Goal: Information Seeking & Learning: Learn about a topic

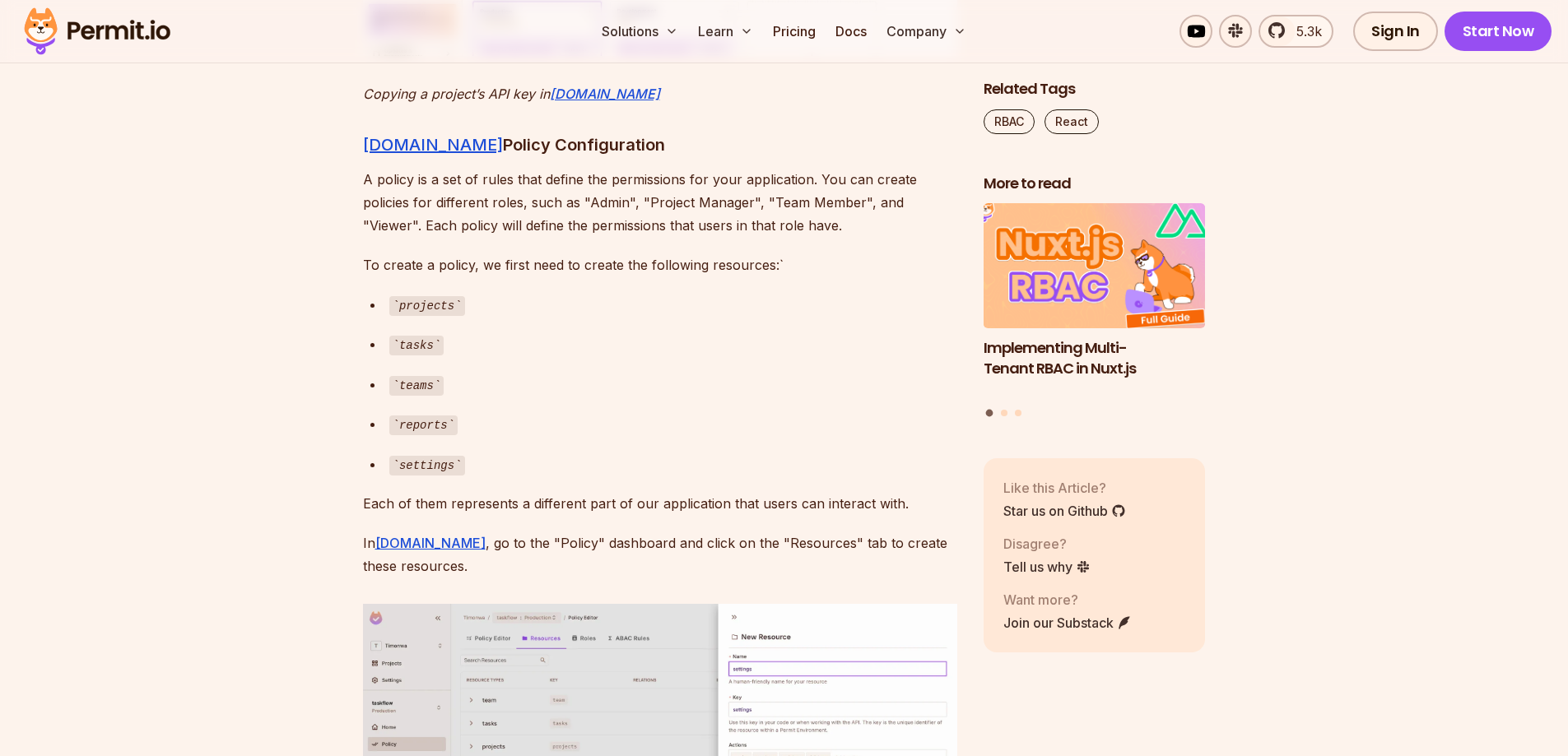
scroll to position [6170, 0]
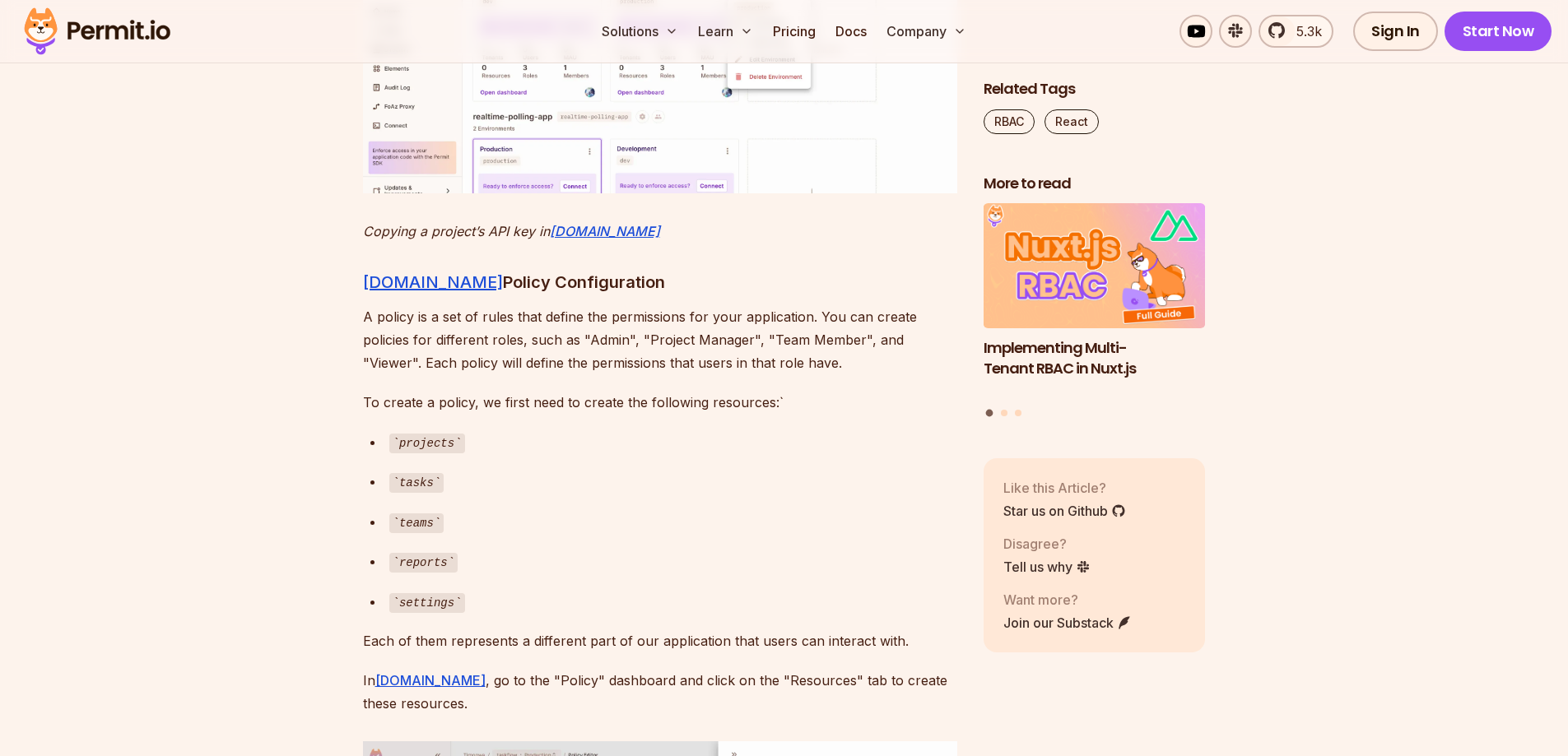
click at [864, 192] on img at bounding box center [660, 33] width 594 height 320
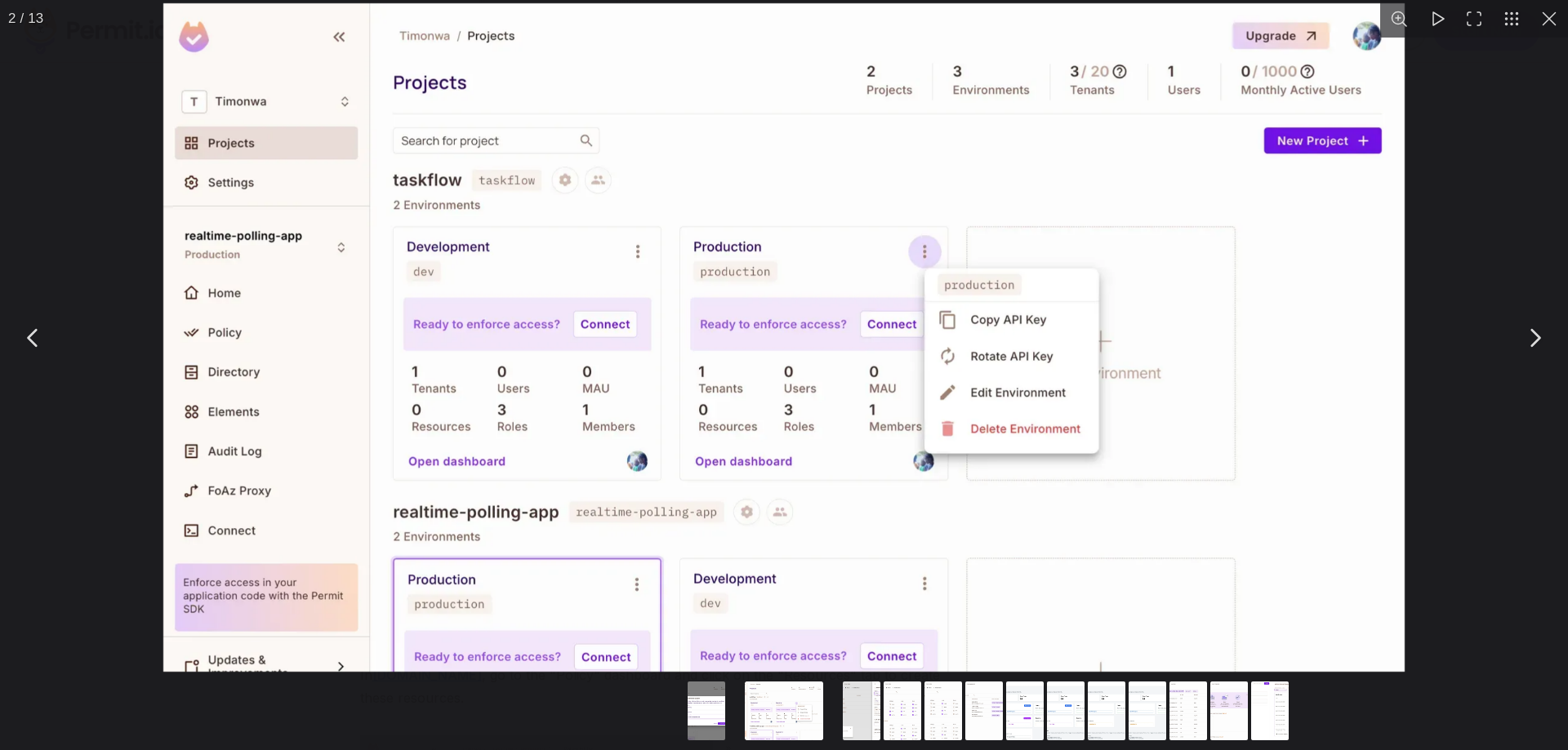
click at [1464, 265] on div "You can close this modal content with the ESC key" at bounding box center [784, 337] width 1568 height 675
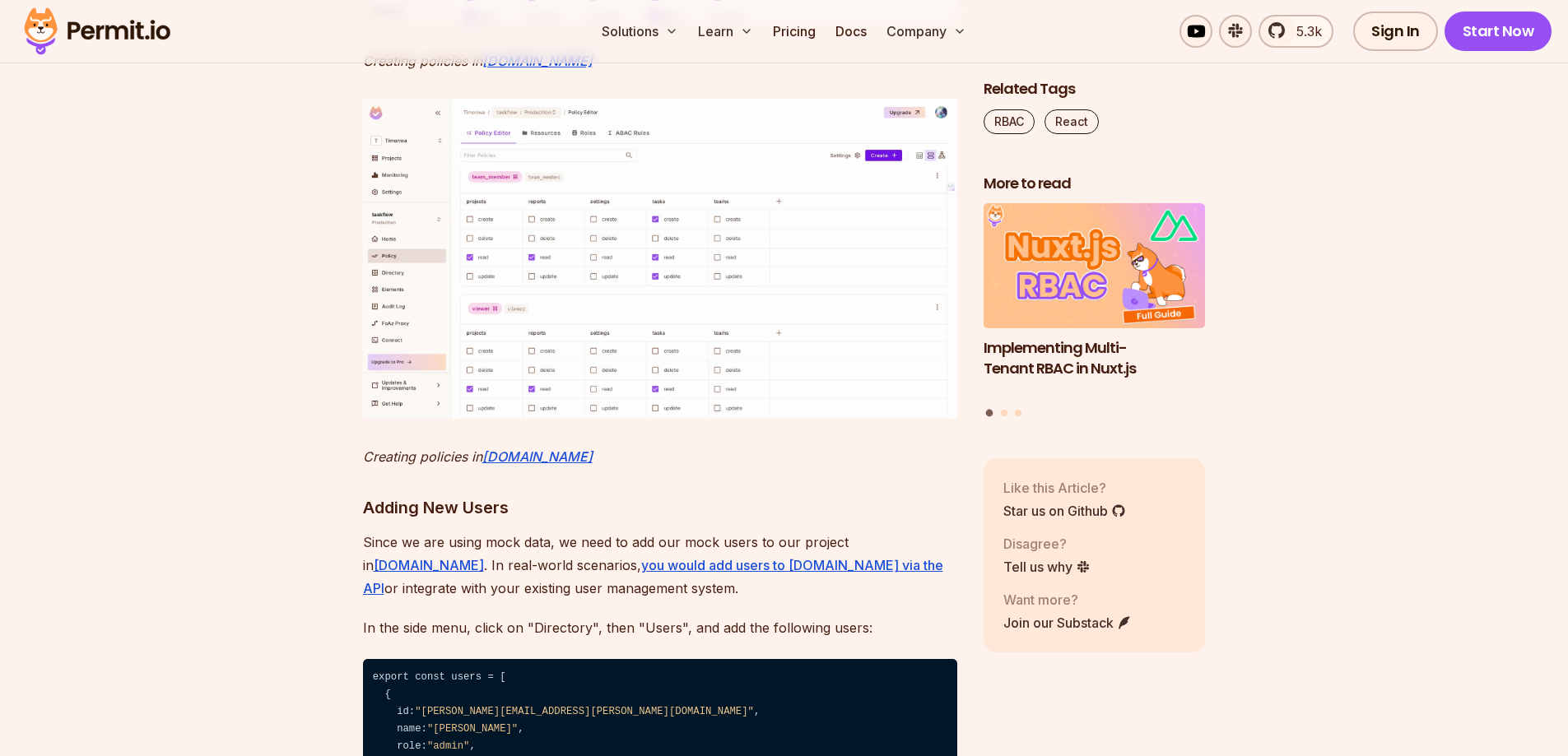
scroll to position [7953, 0]
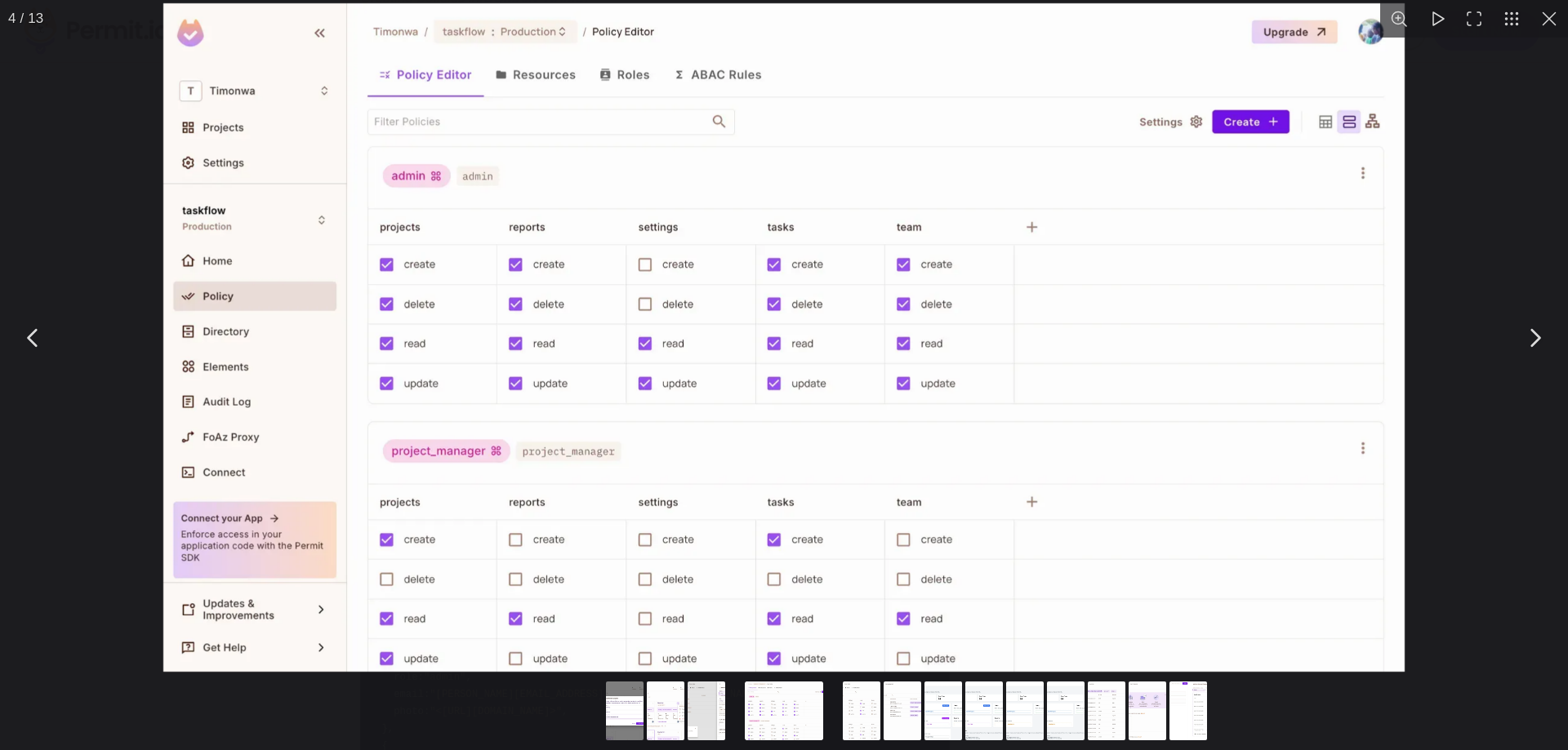
click at [1445, 375] on div "You can close this modal content with the ESC key" at bounding box center [784, 337] width 1568 height 675
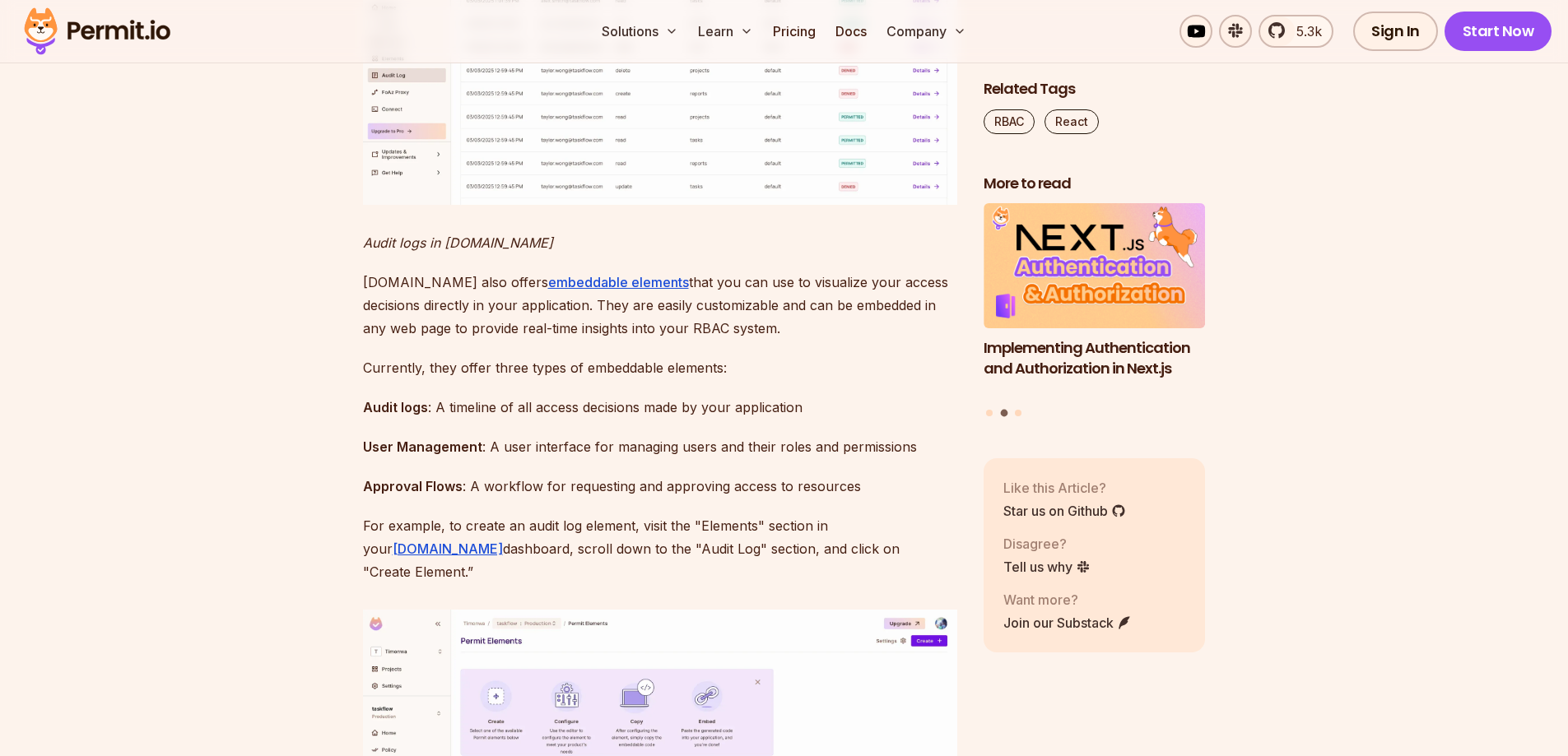
scroll to position [16180, 0]
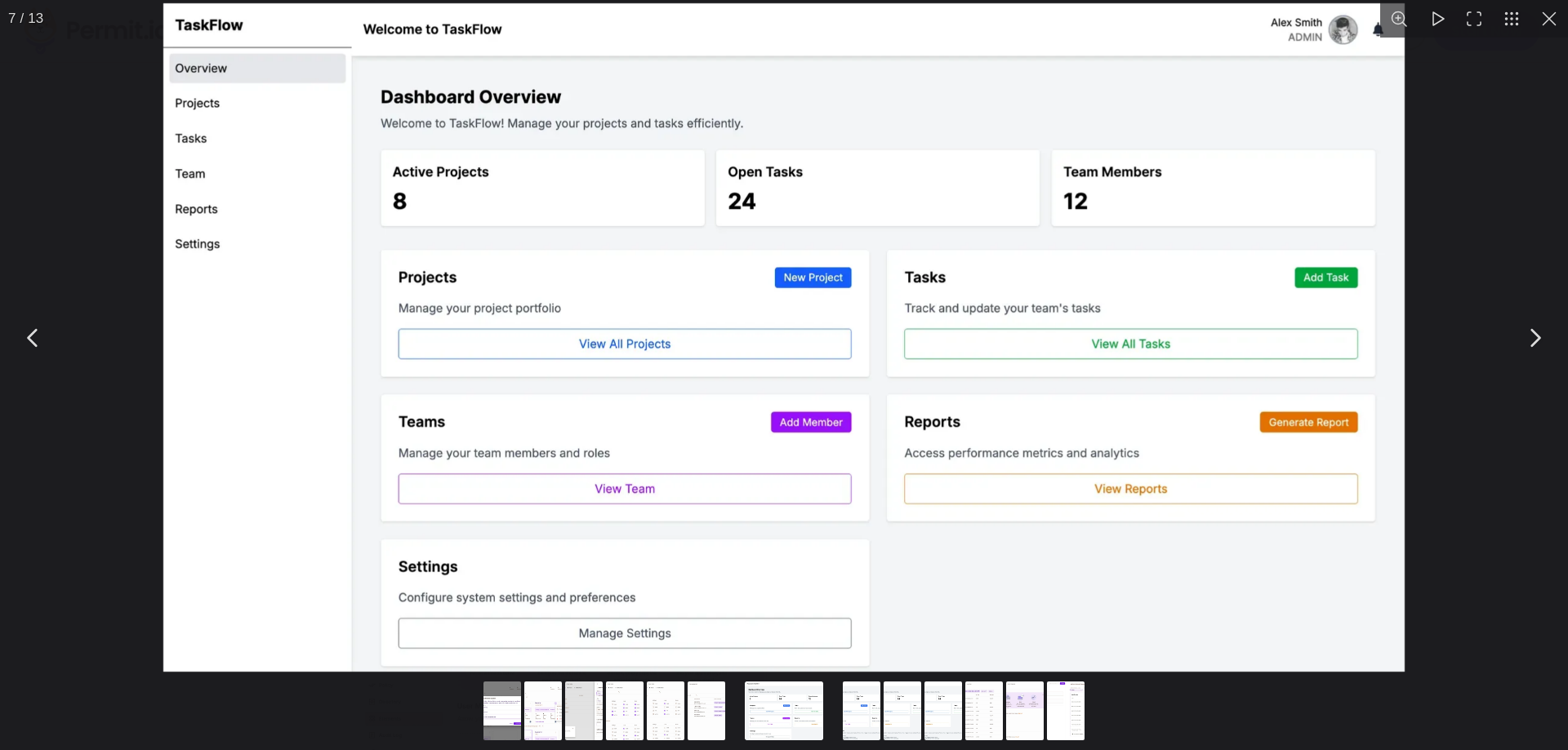
click at [73, 369] on div "You can close this modal content with the ESC key" at bounding box center [784, 337] width 1568 height 675
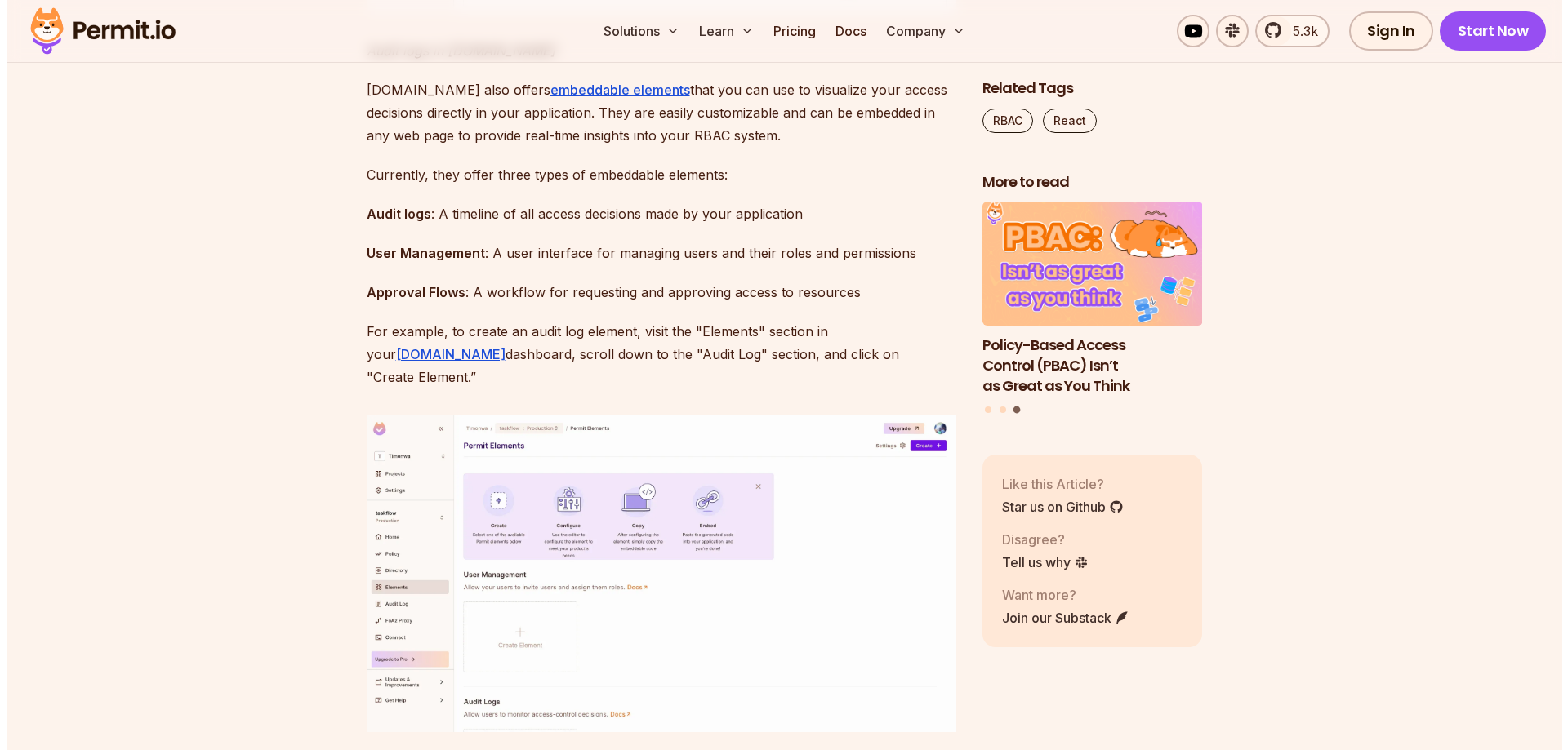
scroll to position [16323, 0]
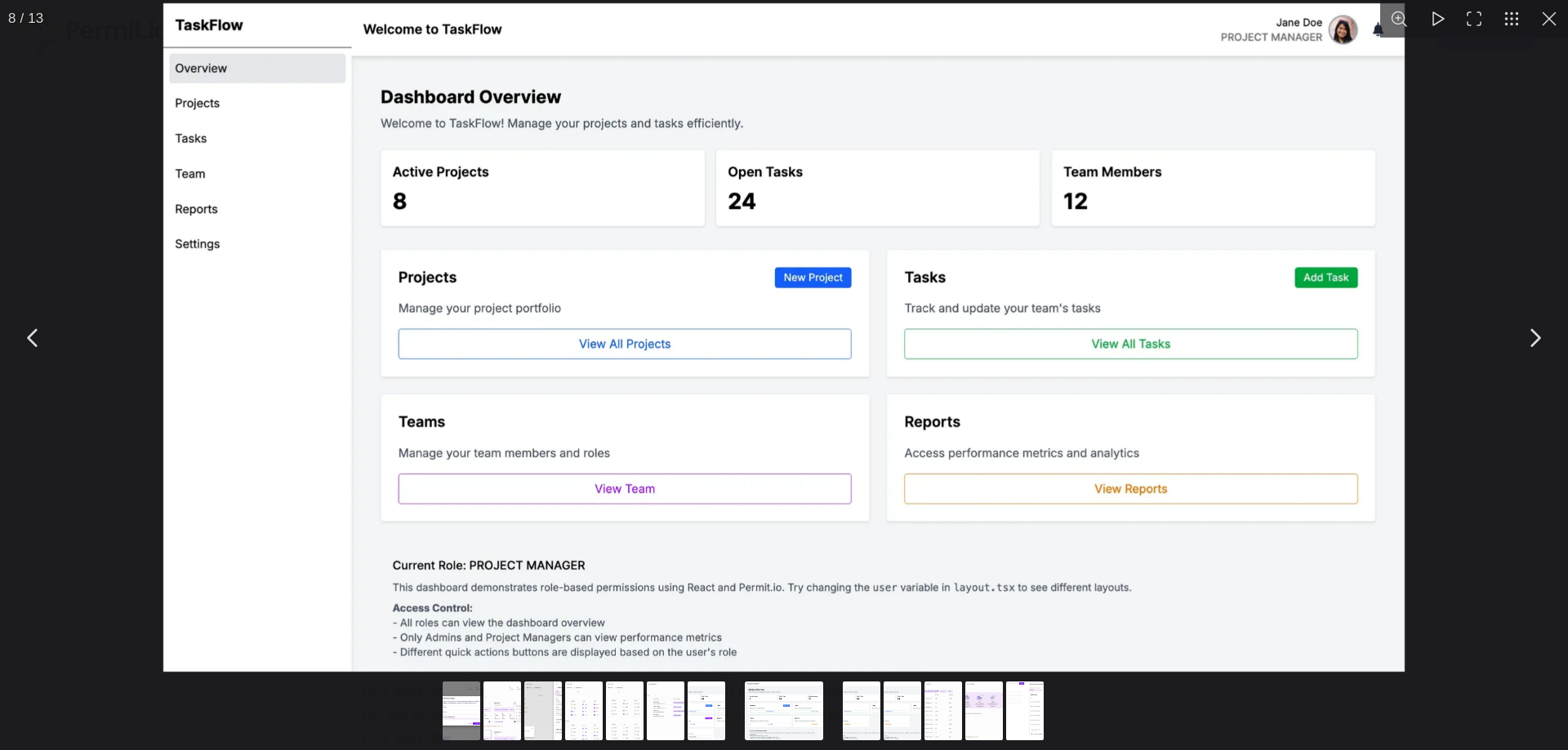
click at [103, 461] on div "You can close this modal content with the ESC key" at bounding box center [784, 337] width 1568 height 675
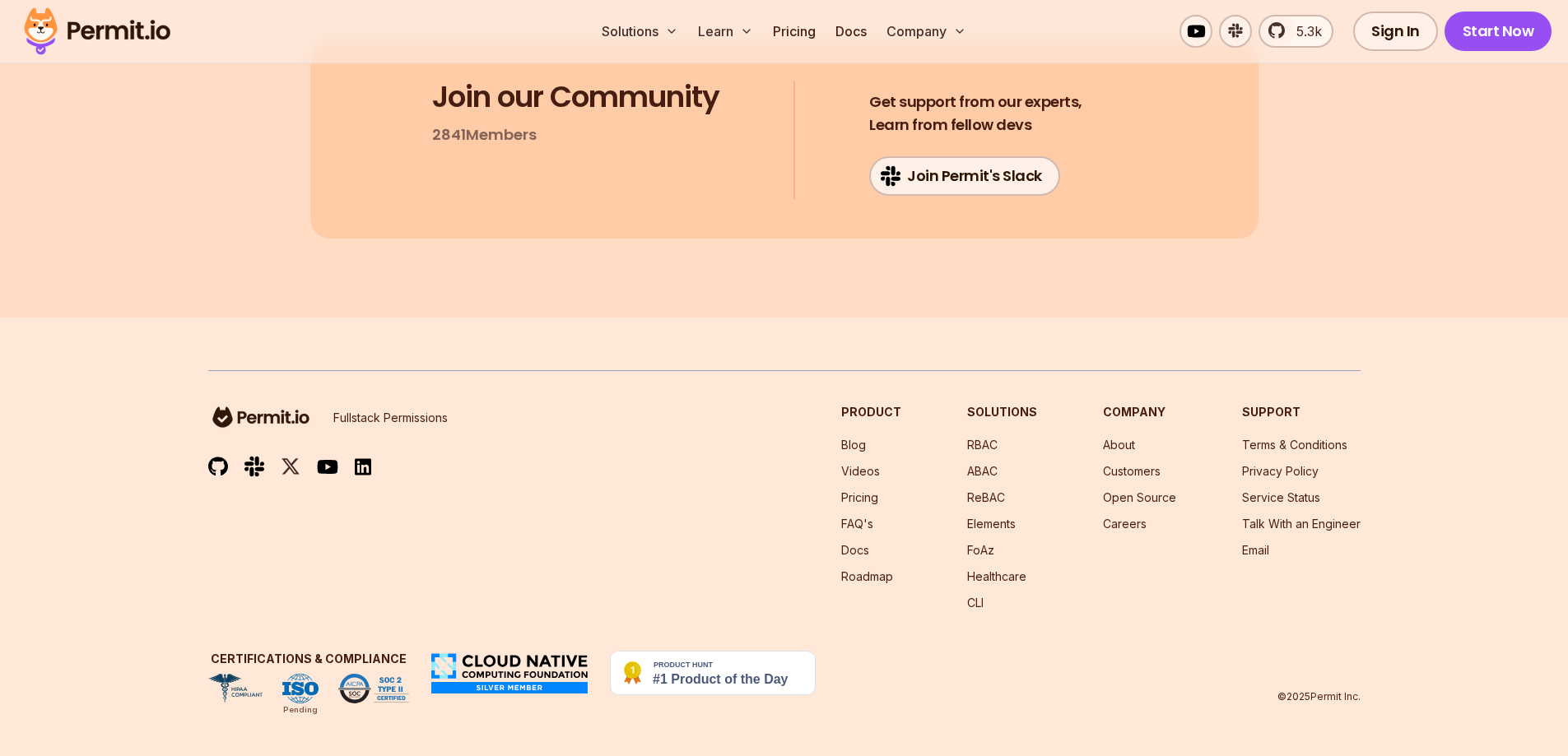
scroll to position [20293, 0]
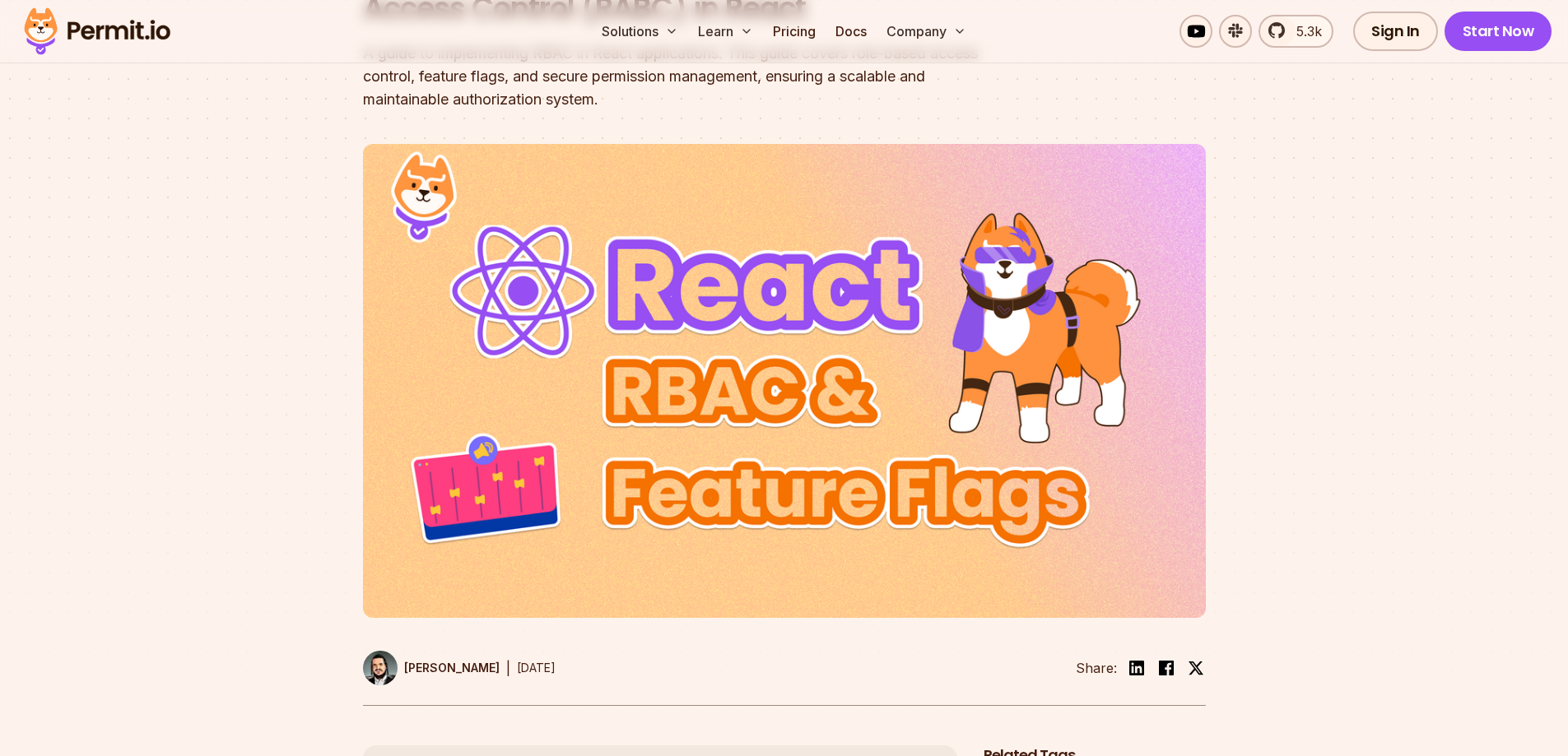
scroll to position [0, 0]
